Goal: Communication & Community: Participate in discussion

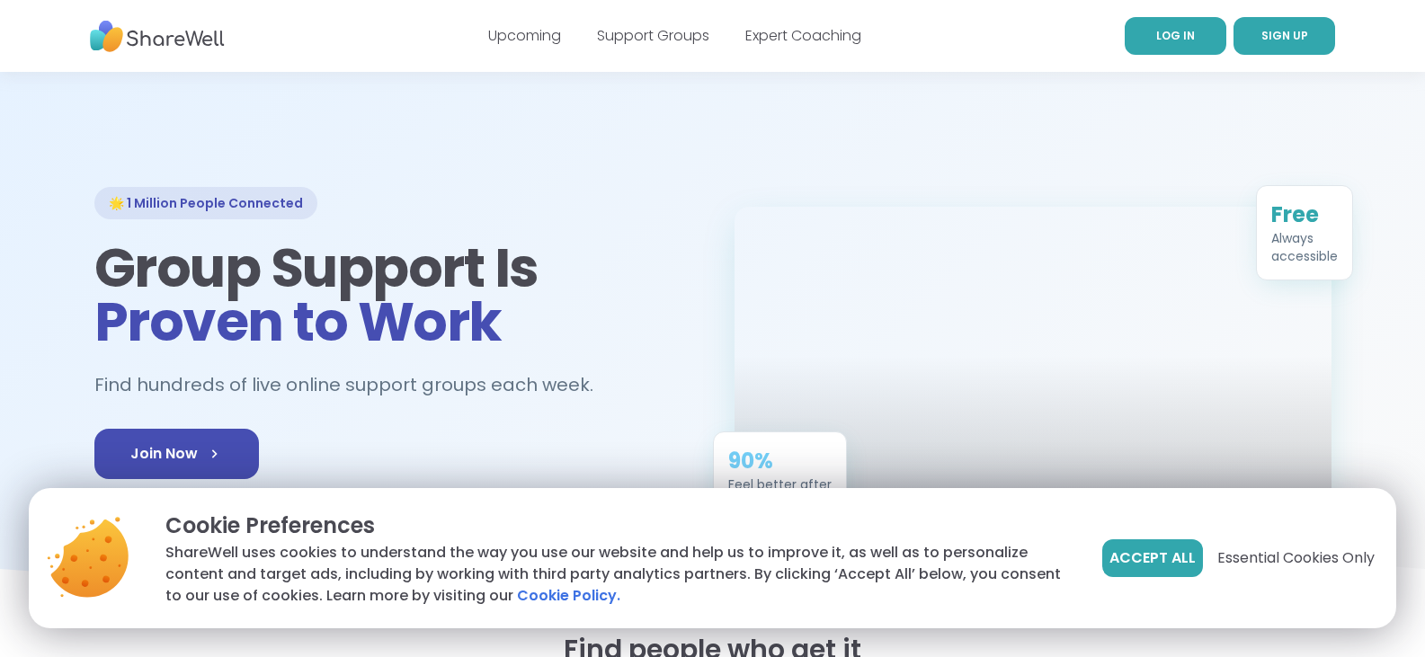
click at [1178, 37] on span "LOG IN" at bounding box center [1175, 35] width 39 height 15
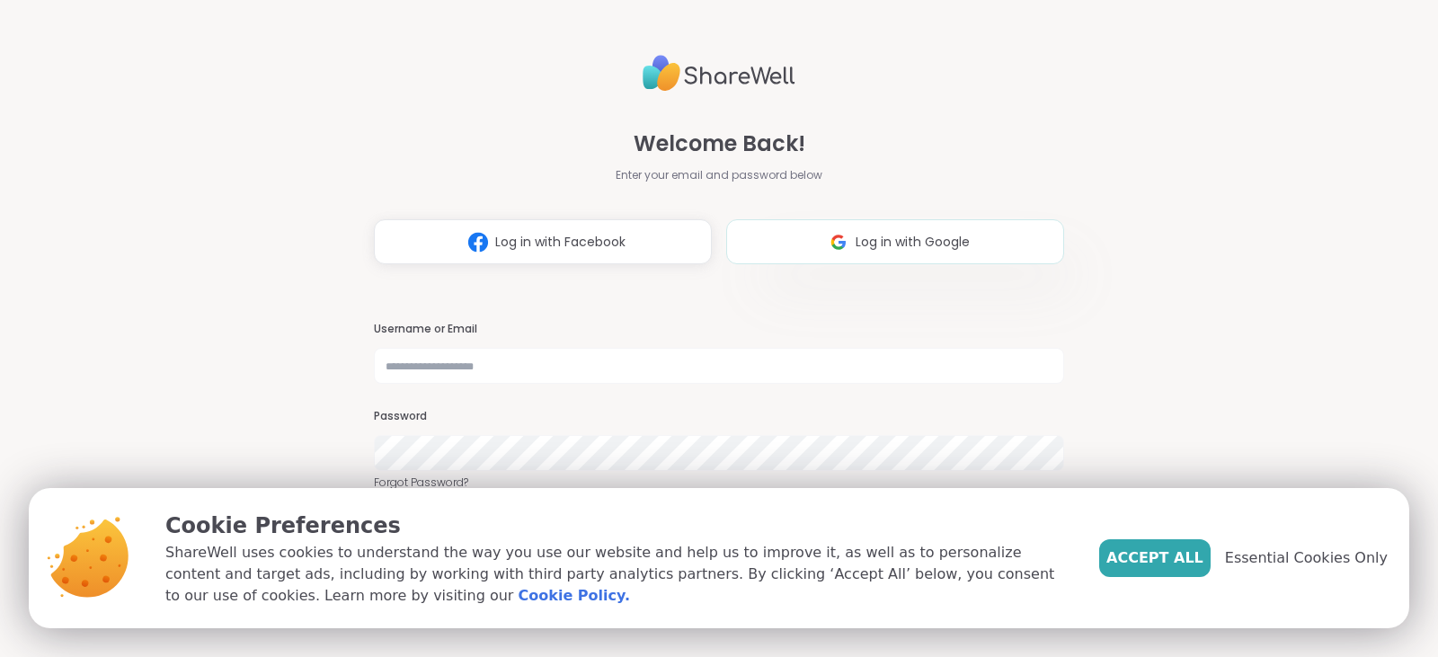
click at [911, 233] on span "Log in with Google" at bounding box center [913, 242] width 114 height 19
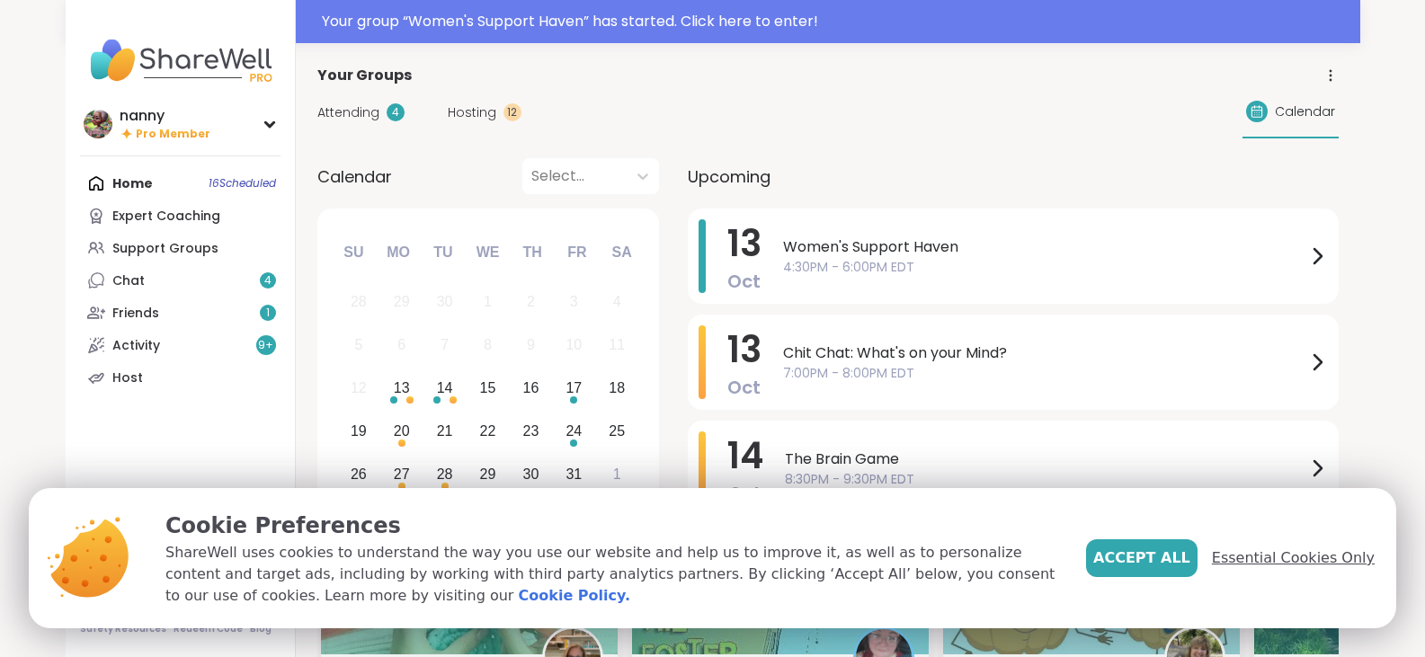
click at [1294, 559] on span "Essential Cookies Only" at bounding box center [1293, 558] width 163 height 22
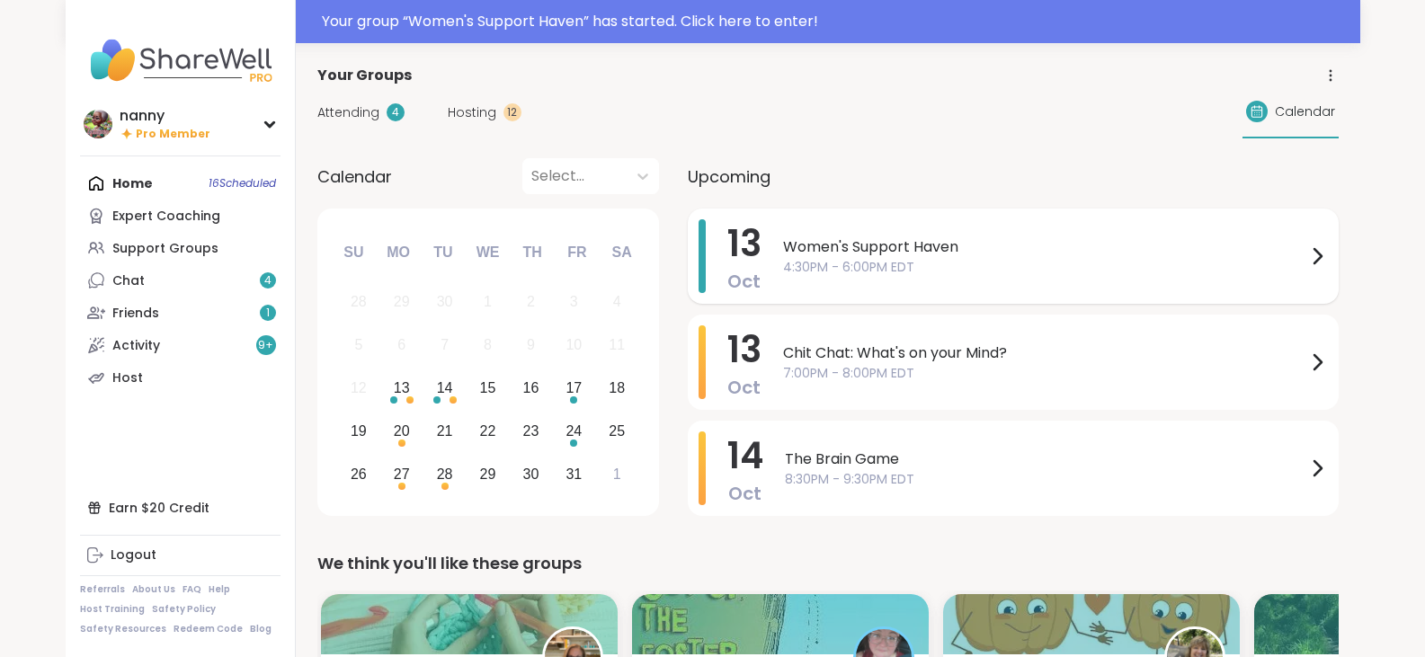
click at [944, 241] on span "Women's Support Haven" at bounding box center [1044, 247] width 523 height 22
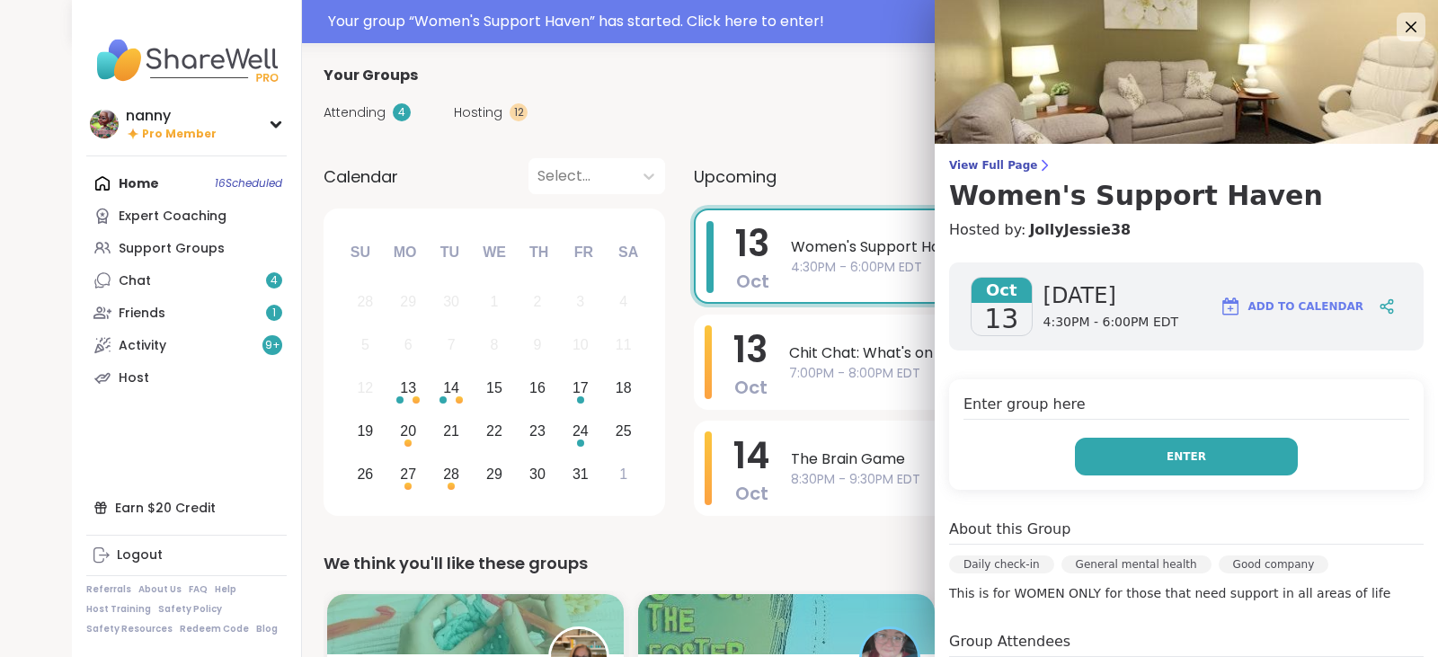
click at [1167, 457] on span "Enter" at bounding box center [1187, 457] width 40 height 16
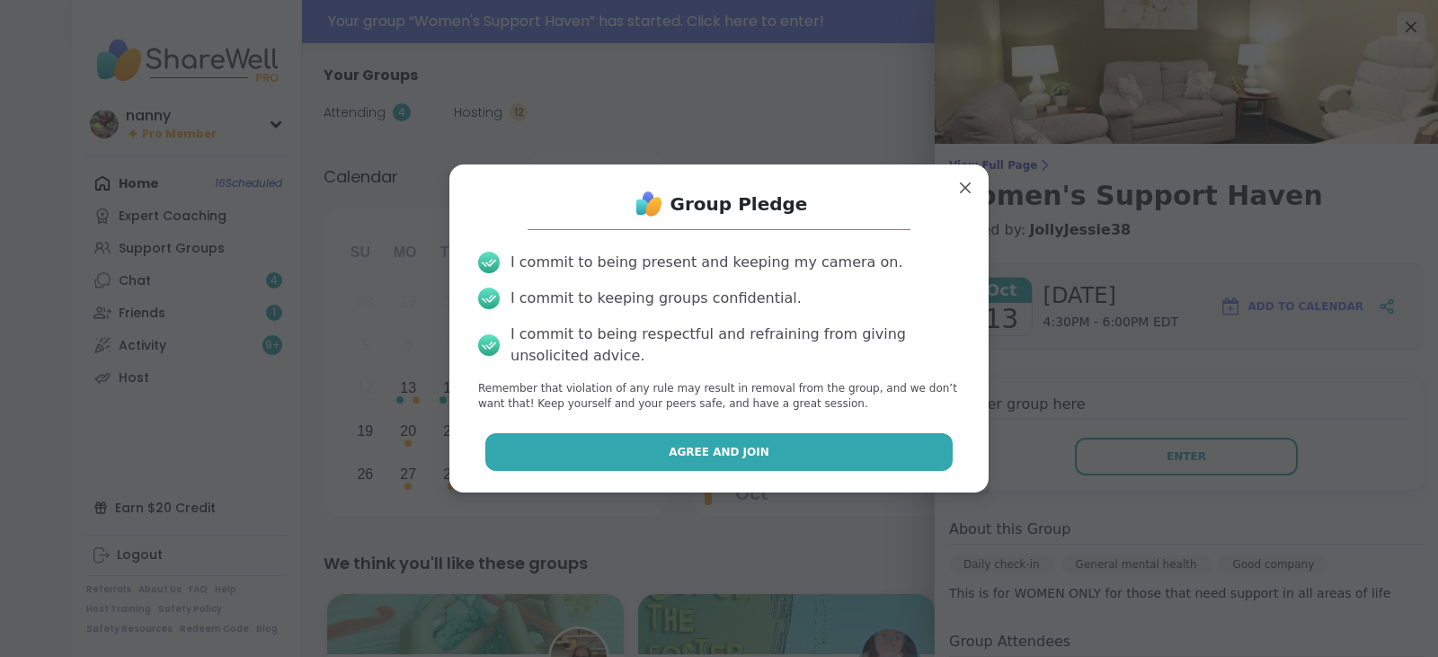
click at [864, 449] on button "Agree and Join" at bounding box center [719, 452] width 468 height 38
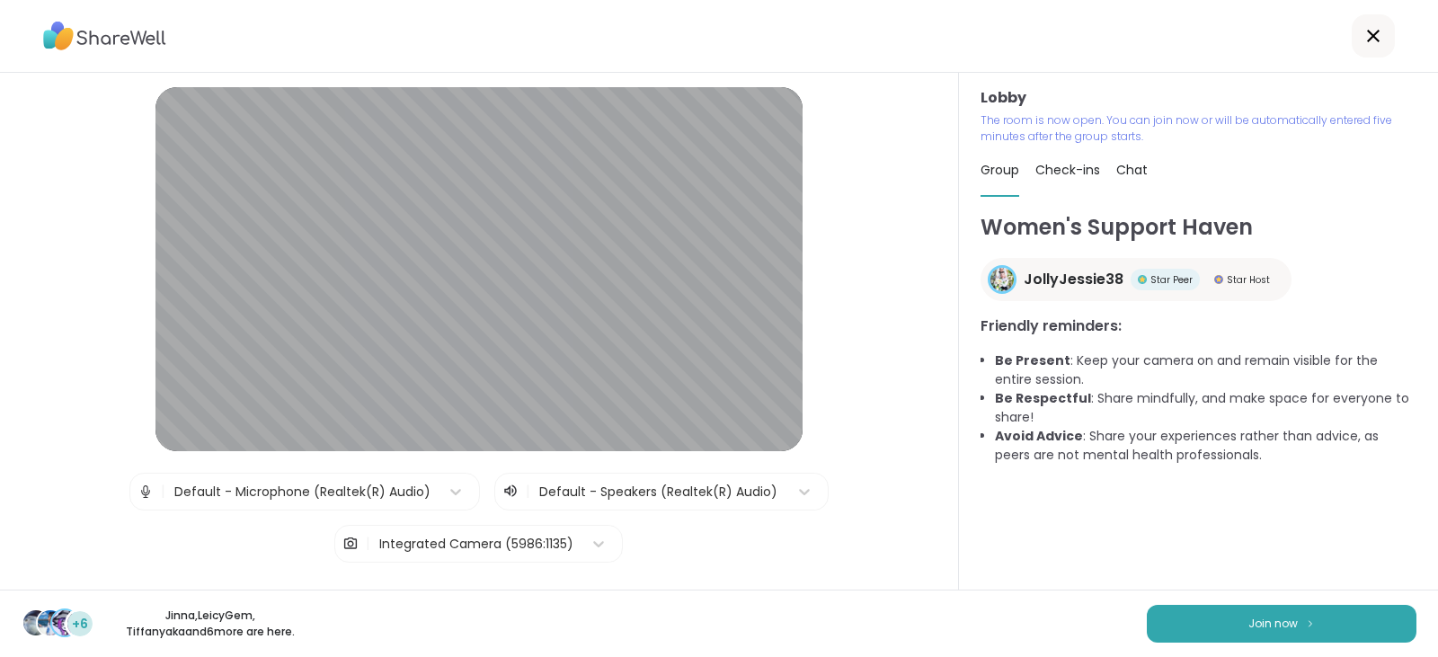
click at [1051, 167] on span "Check-ins" at bounding box center [1067, 170] width 65 height 18
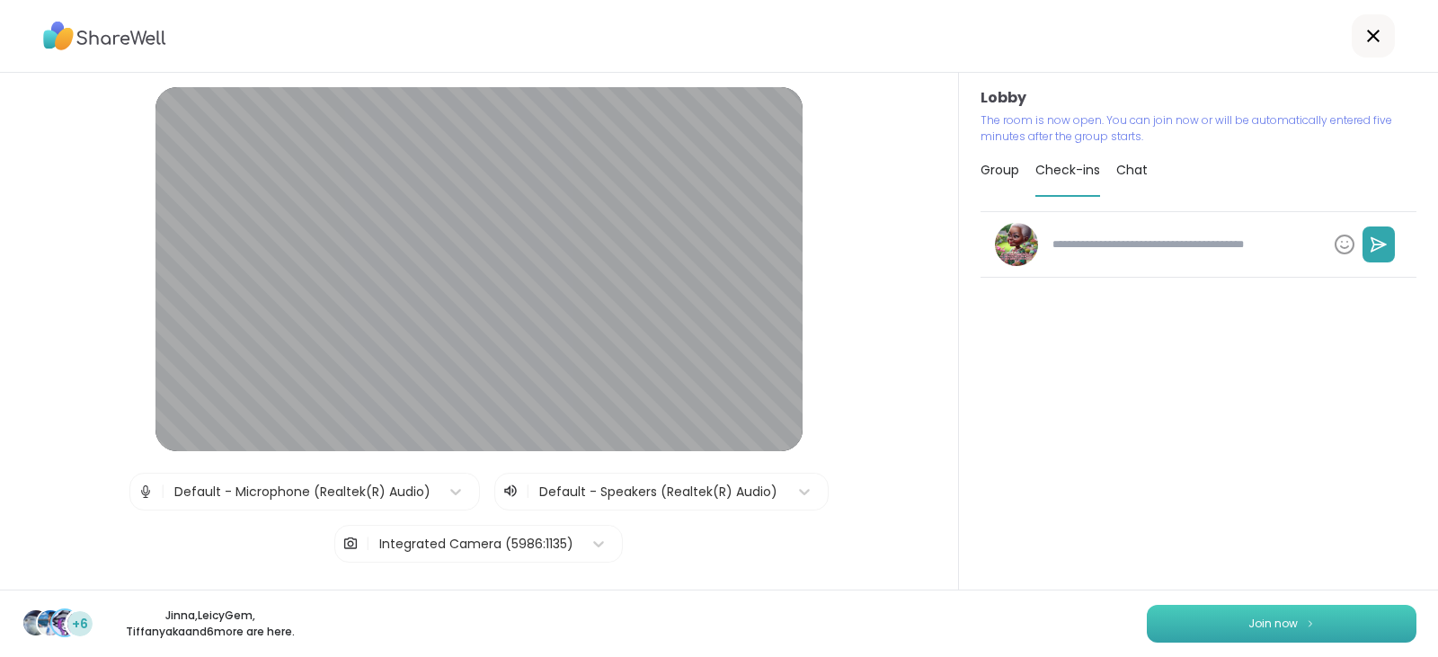
click at [1305, 618] on img at bounding box center [1310, 623] width 11 height 10
type textarea "*"
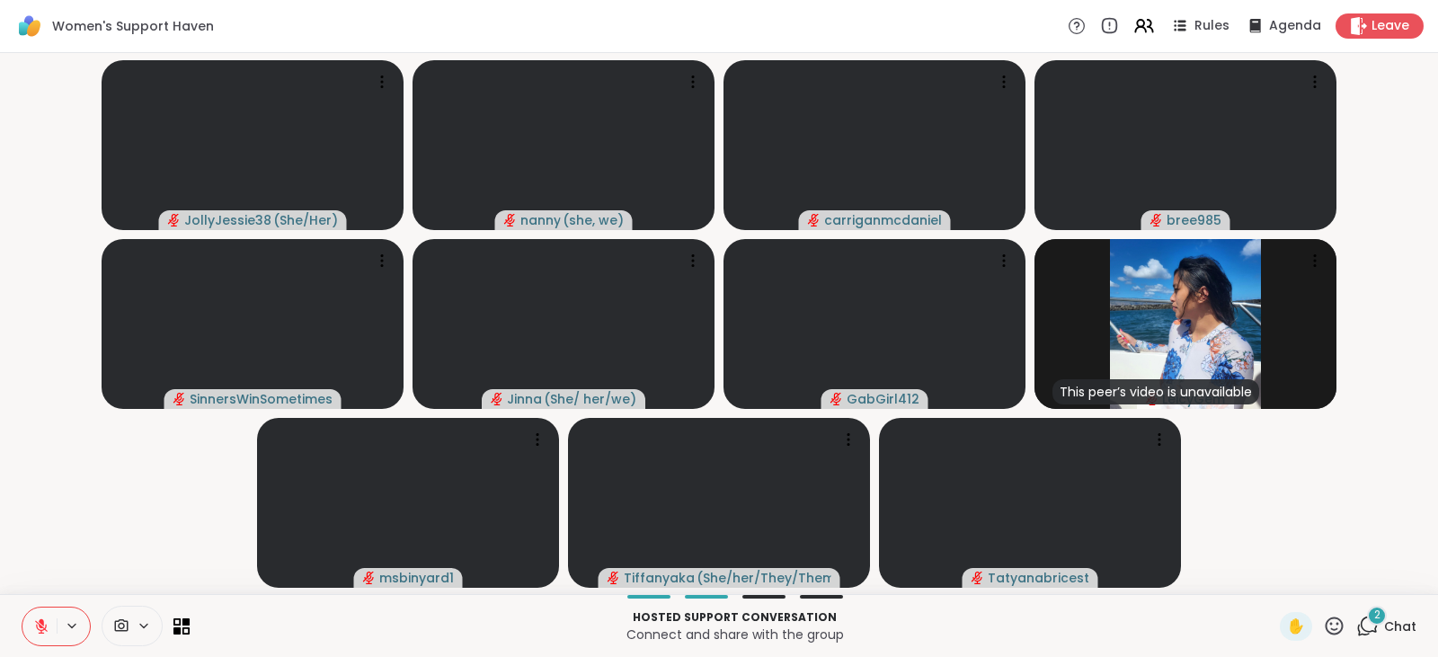
click at [1361, 619] on icon at bounding box center [1369, 625] width 17 height 16
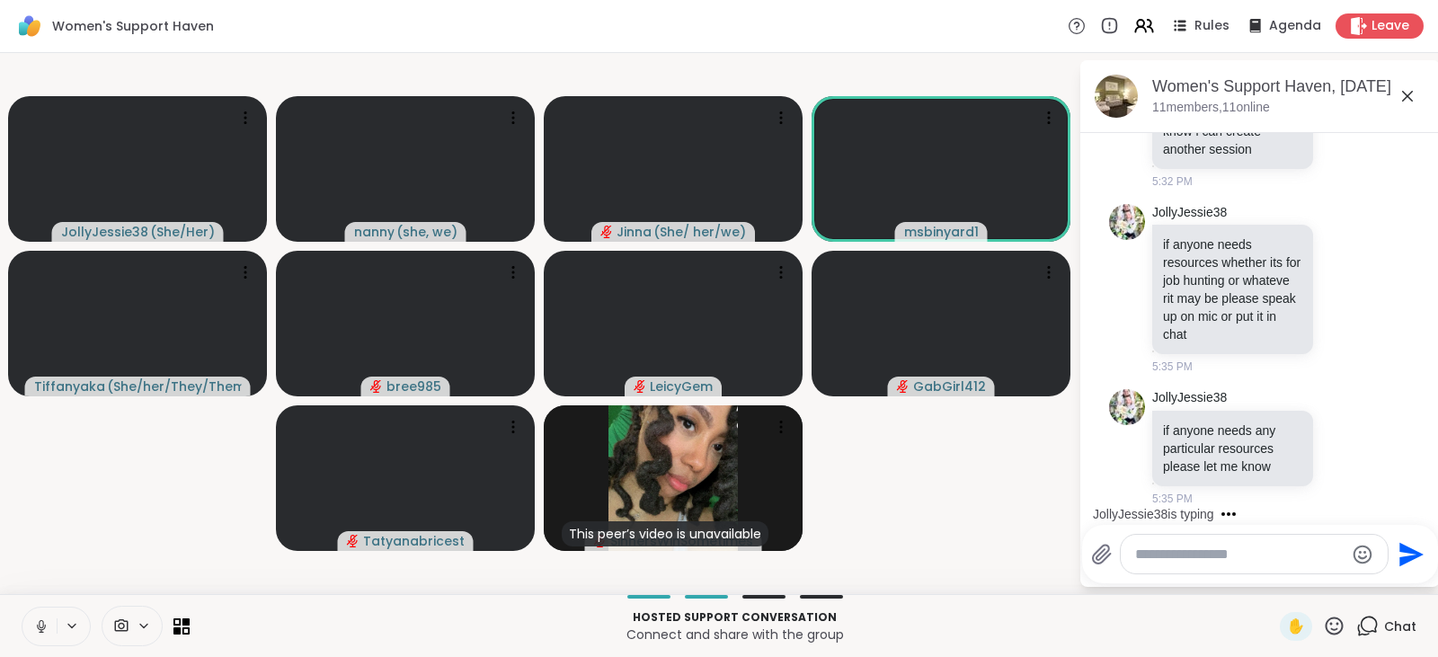
scroll to position [7982, 0]
click at [1323, 620] on icon at bounding box center [1334, 626] width 22 height 22
click at [1266, 573] on div "❤️" at bounding box center [1282, 578] width 32 height 29
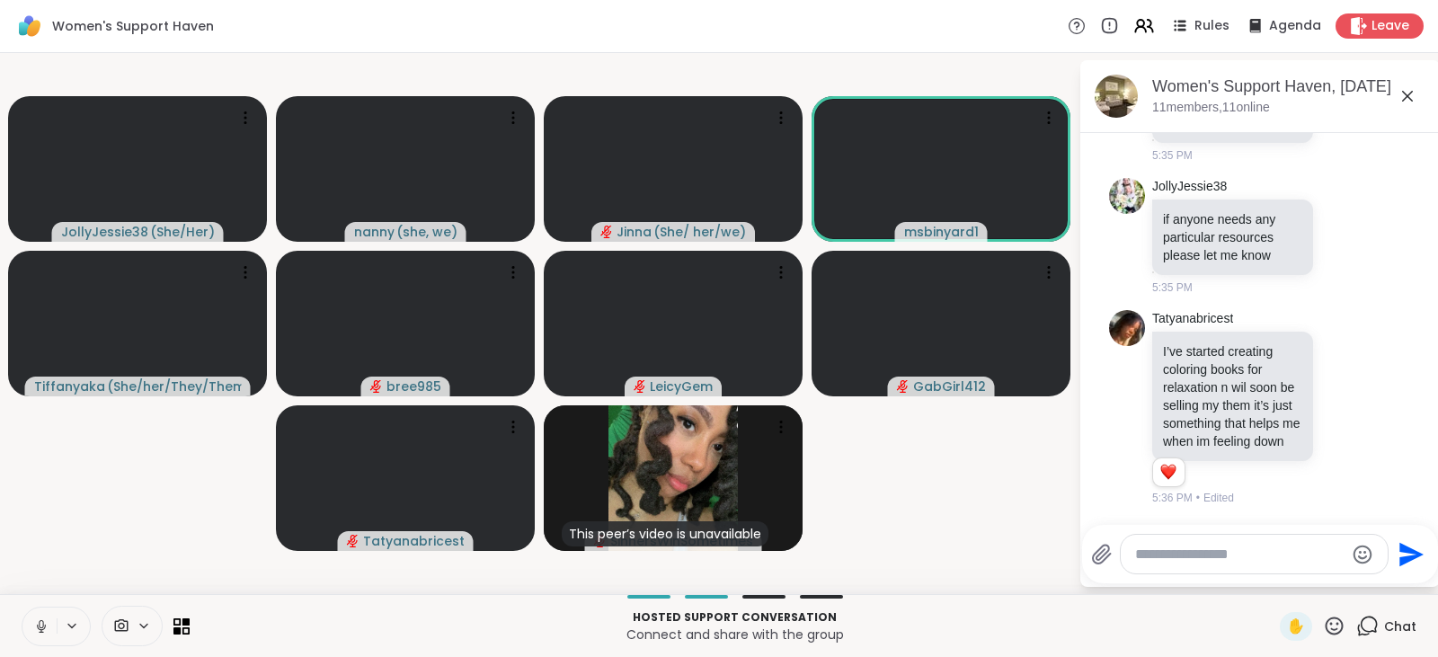
scroll to position [8211, 0]
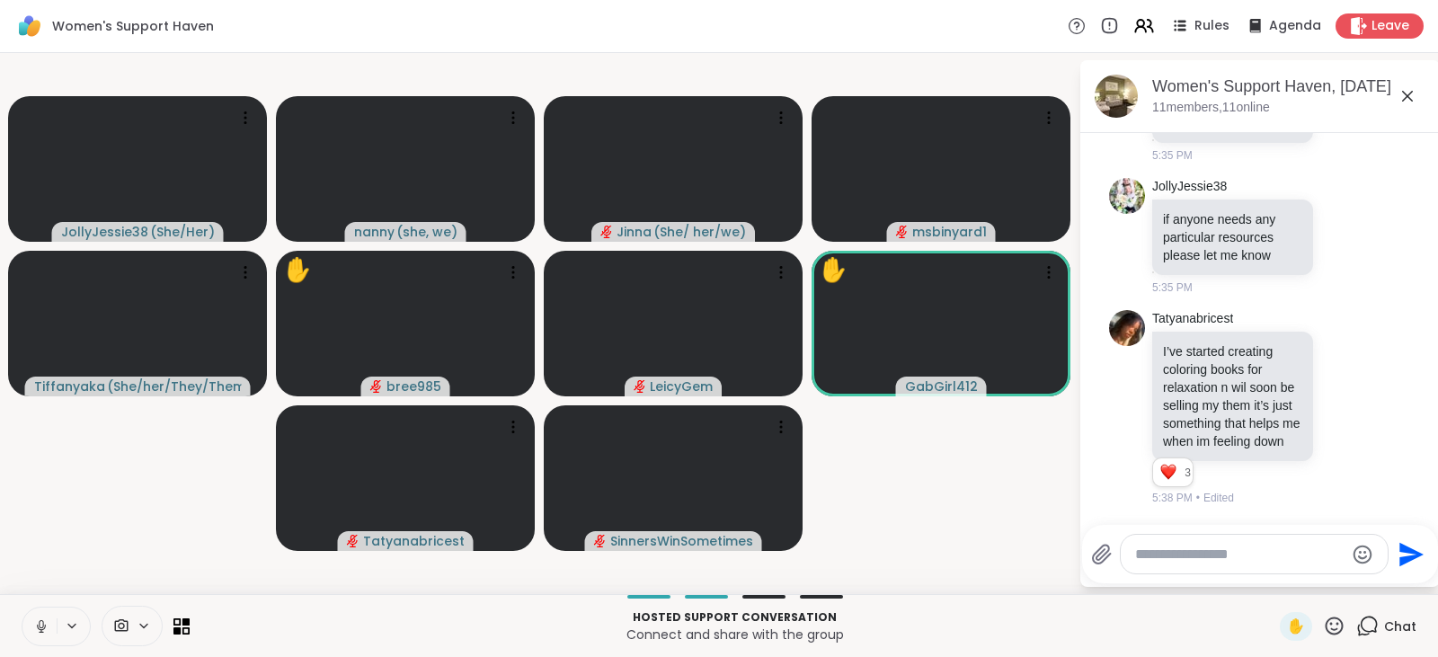
click at [1323, 625] on icon at bounding box center [1334, 626] width 22 height 22
click at [1273, 576] on span "❤️" at bounding box center [1282, 579] width 18 height 22
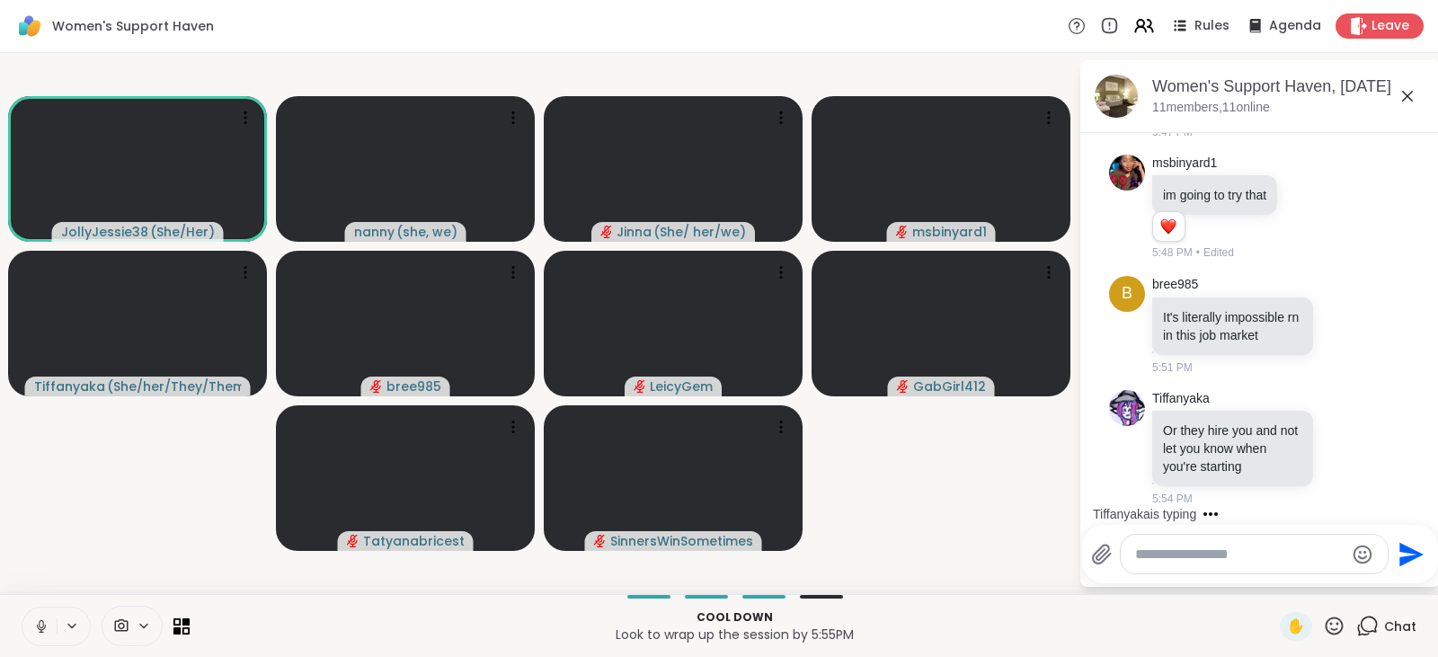
scroll to position [9085, 0]
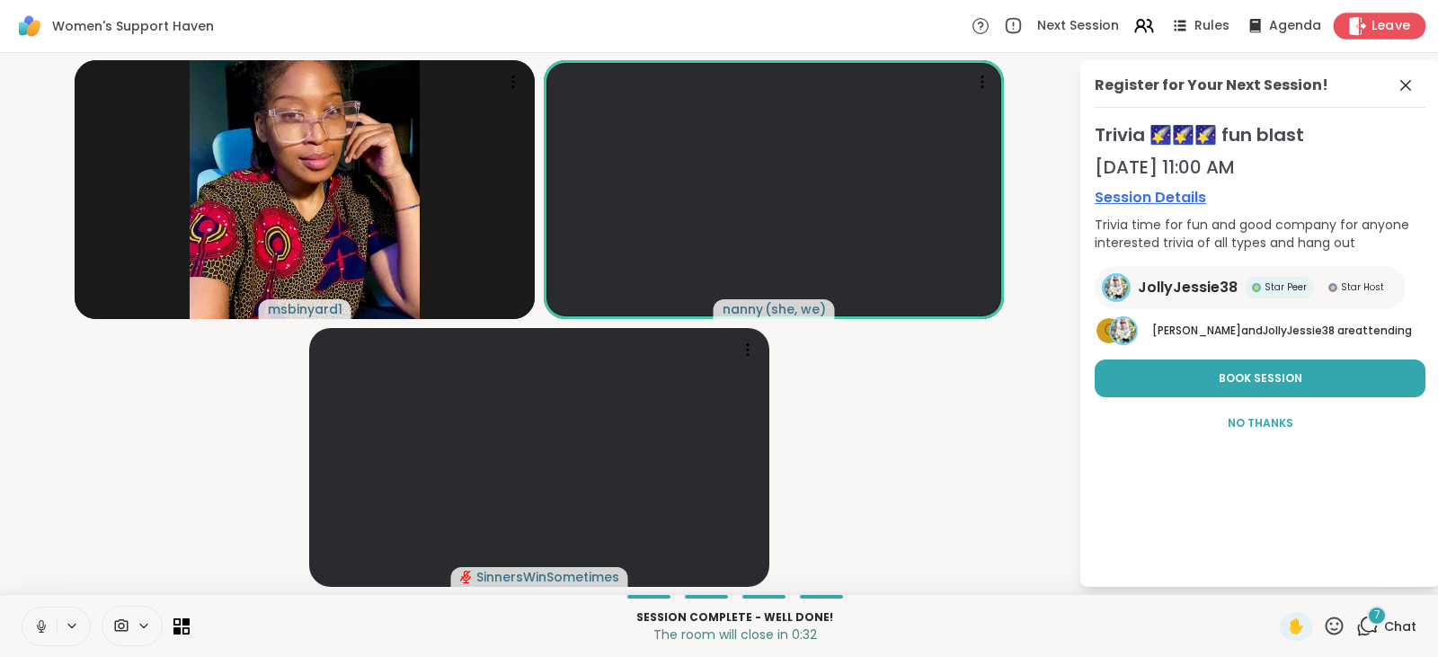
click at [1372, 26] on span "Leave" at bounding box center [1392, 26] width 40 height 19
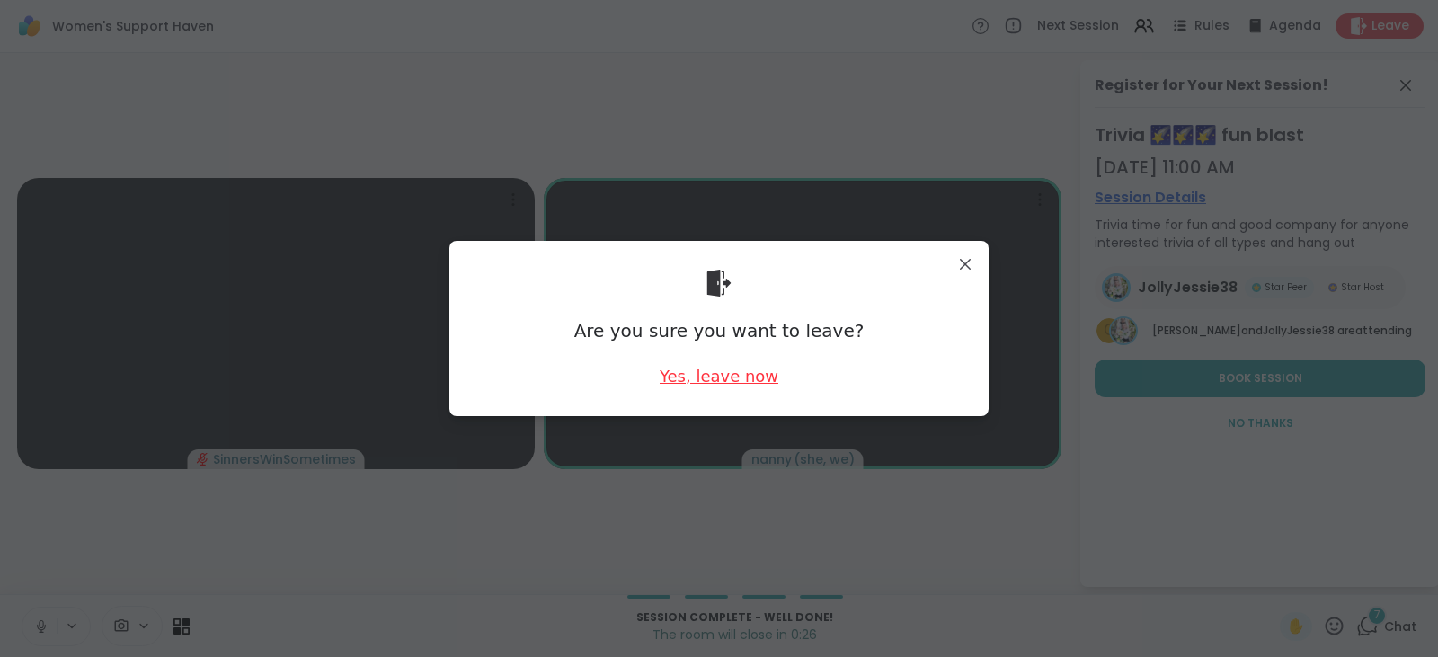
click at [714, 376] on div "Yes, leave now" at bounding box center [719, 376] width 119 height 22
